Goal: Task Accomplishment & Management: Use online tool/utility

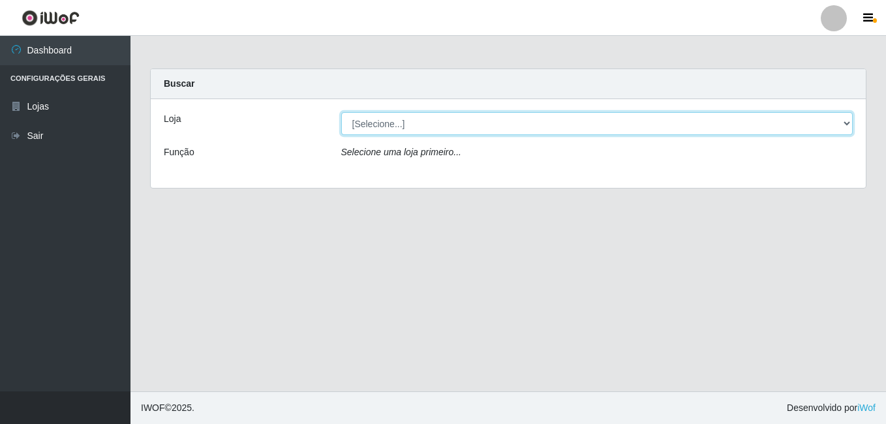
click at [381, 126] on select "[Selecione...] Ajubá Mercado" at bounding box center [597, 123] width 512 height 23
select select "402"
click at [341, 112] on select "[Selecione...] Ajubá Mercado" at bounding box center [597, 123] width 512 height 23
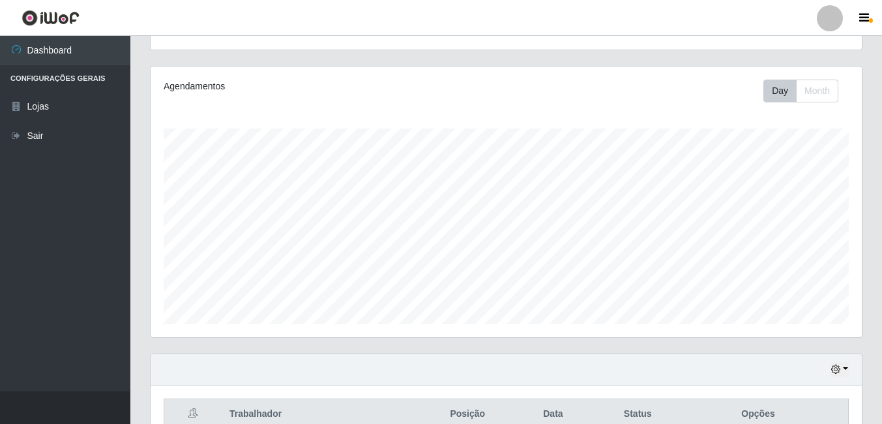
scroll to position [138, 0]
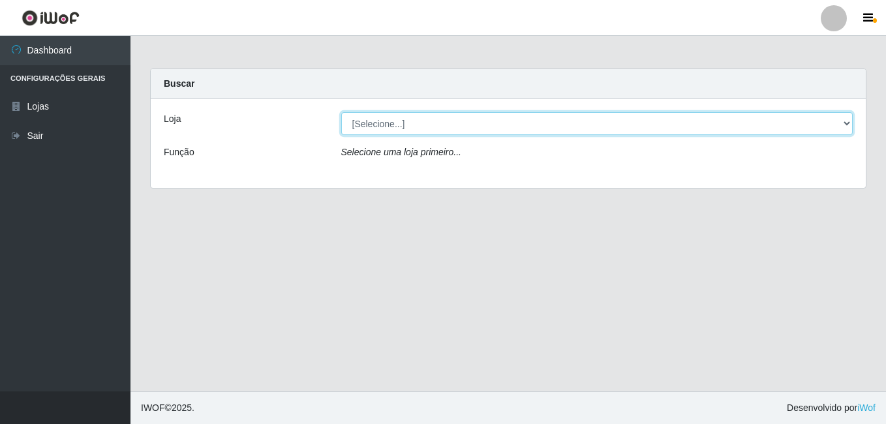
click at [451, 128] on select "[Selecione...] Ajubá Mercado" at bounding box center [597, 123] width 512 height 23
select select "402"
click at [341, 112] on select "[Selecione...] Ajubá Mercado" at bounding box center [597, 123] width 512 height 23
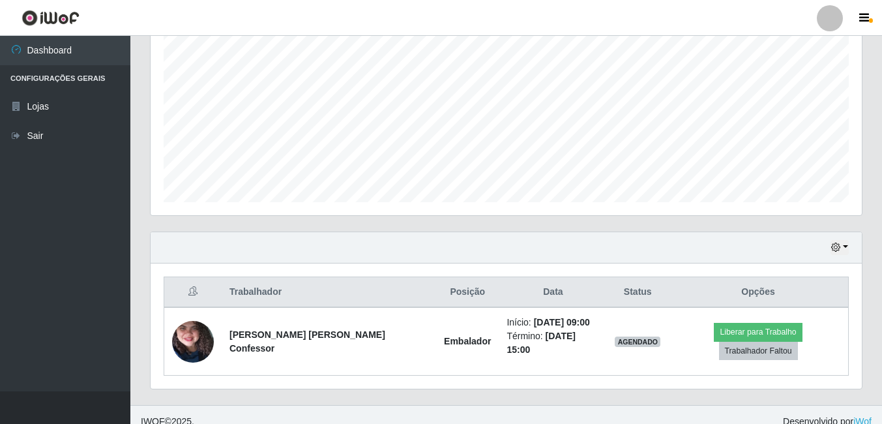
scroll to position [268, 0]
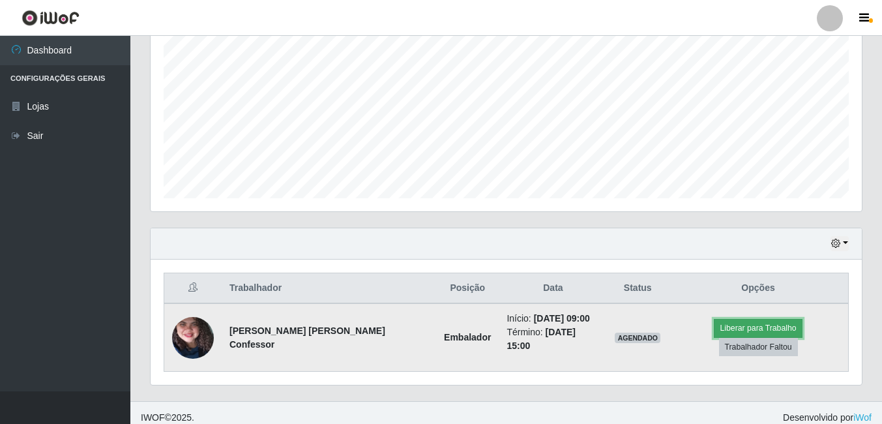
click at [719, 326] on button "Liberar para Trabalho" at bounding box center [758, 328] width 88 height 18
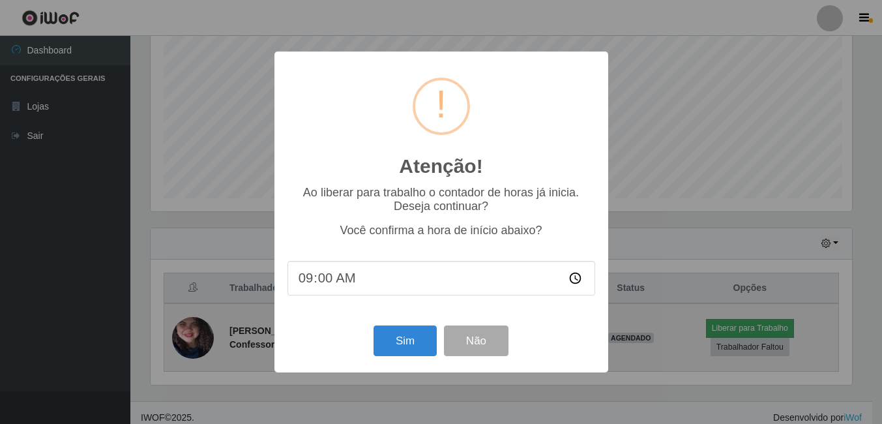
scroll to position [271, 705]
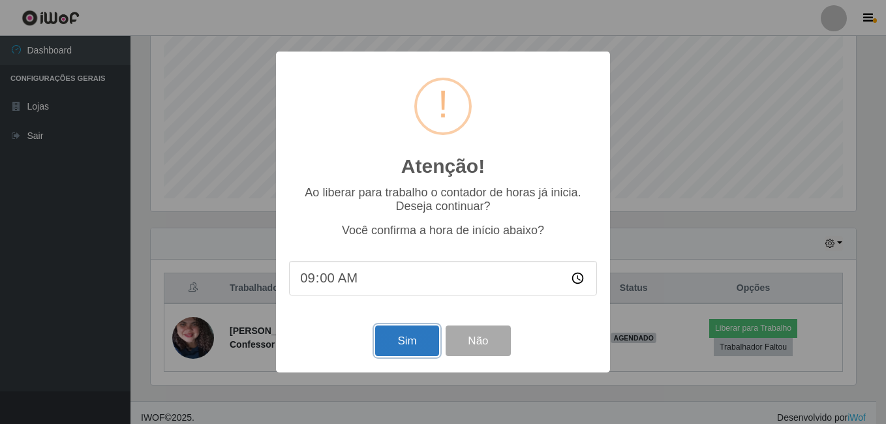
click at [396, 333] on button "Sim" at bounding box center [406, 340] width 63 height 31
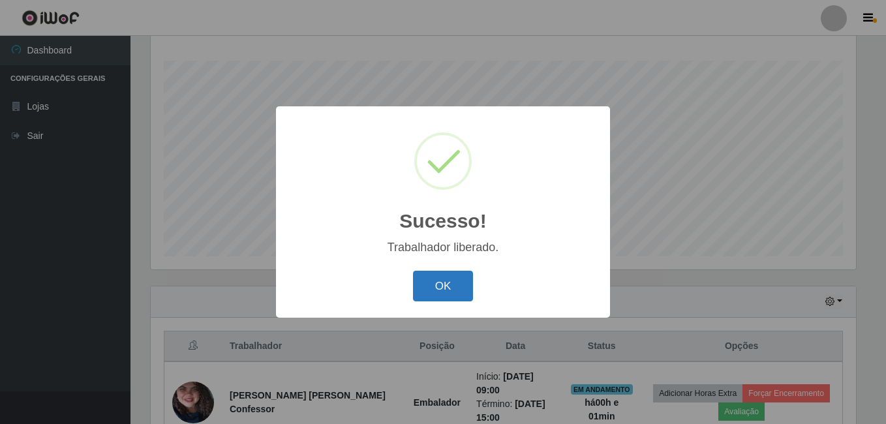
click at [434, 272] on button "OK" at bounding box center [443, 286] width 61 height 31
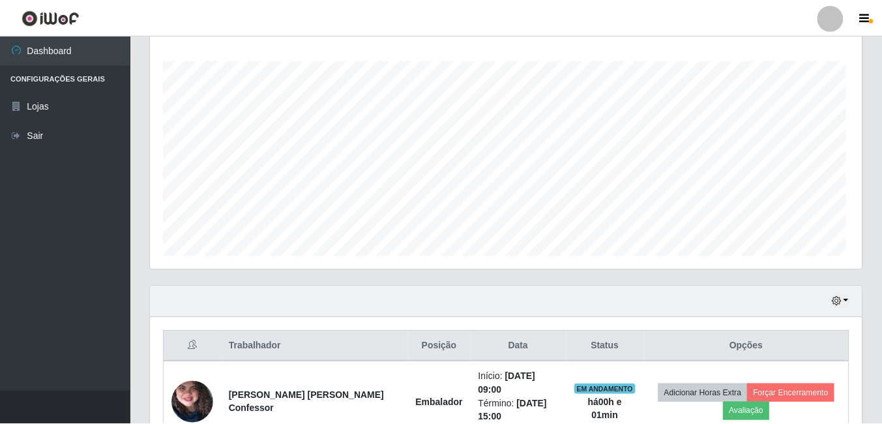
scroll to position [271, 712]
